Goal: Information Seeking & Learning: Learn about a topic

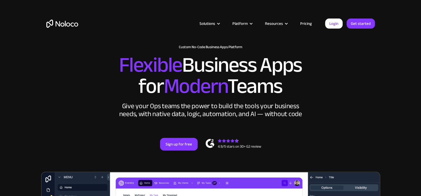
click at [302, 23] on link "Pricing" at bounding box center [306, 23] width 25 height 7
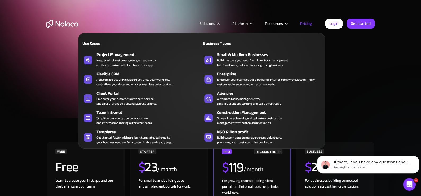
click at [212, 23] on div "Solutions" at bounding box center [207, 23] width 16 height 7
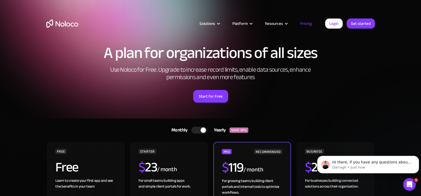
click at [212, 23] on div "Solutions" at bounding box center [207, 23] width 16 height 7
